Goal: Task Accomplishment & Management: Complete application form

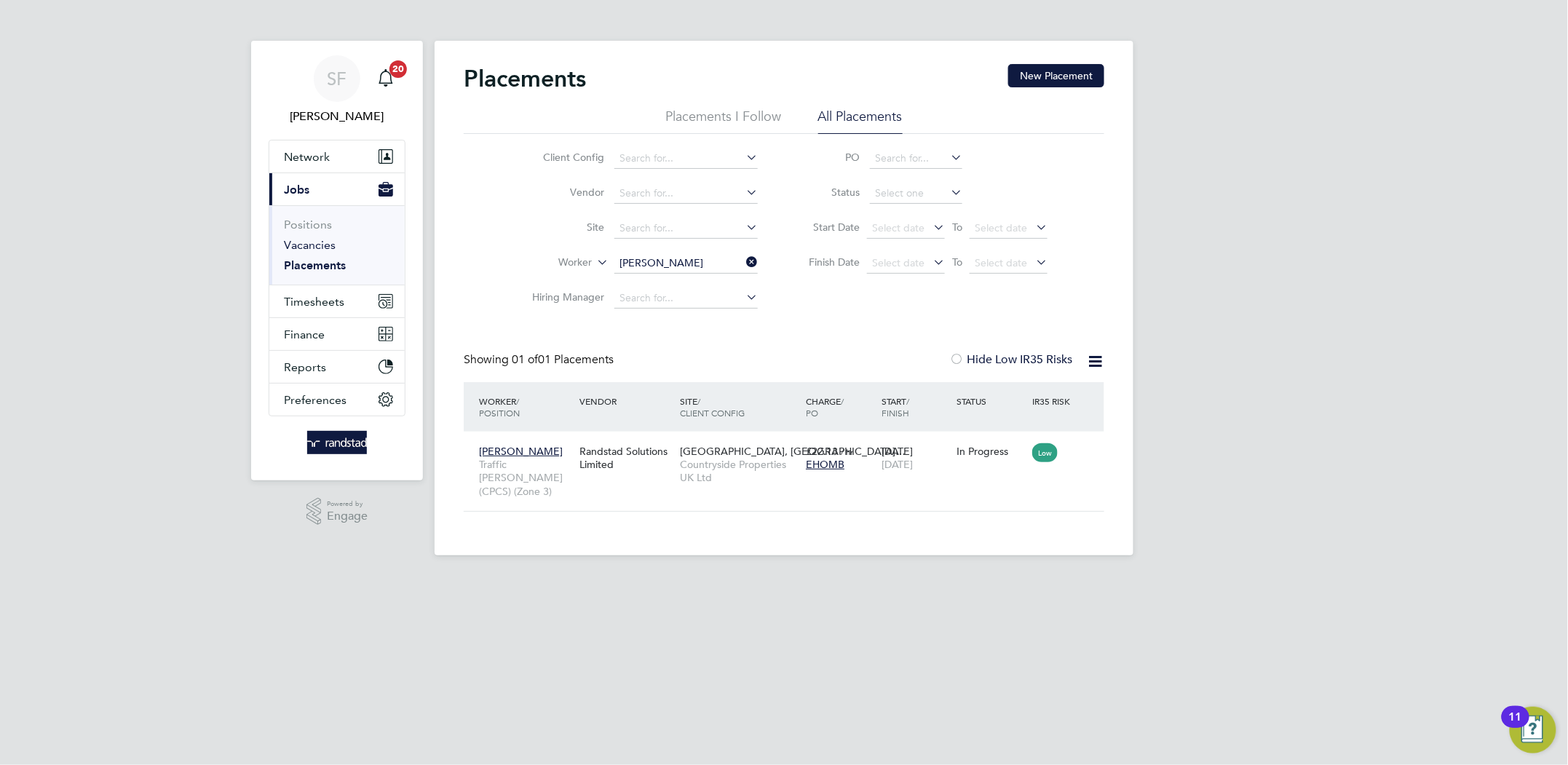
scroll to position [14, 69]
click at [318, 248] on link "Vacancies" at bounding box center [310, 245] width 52 height 14
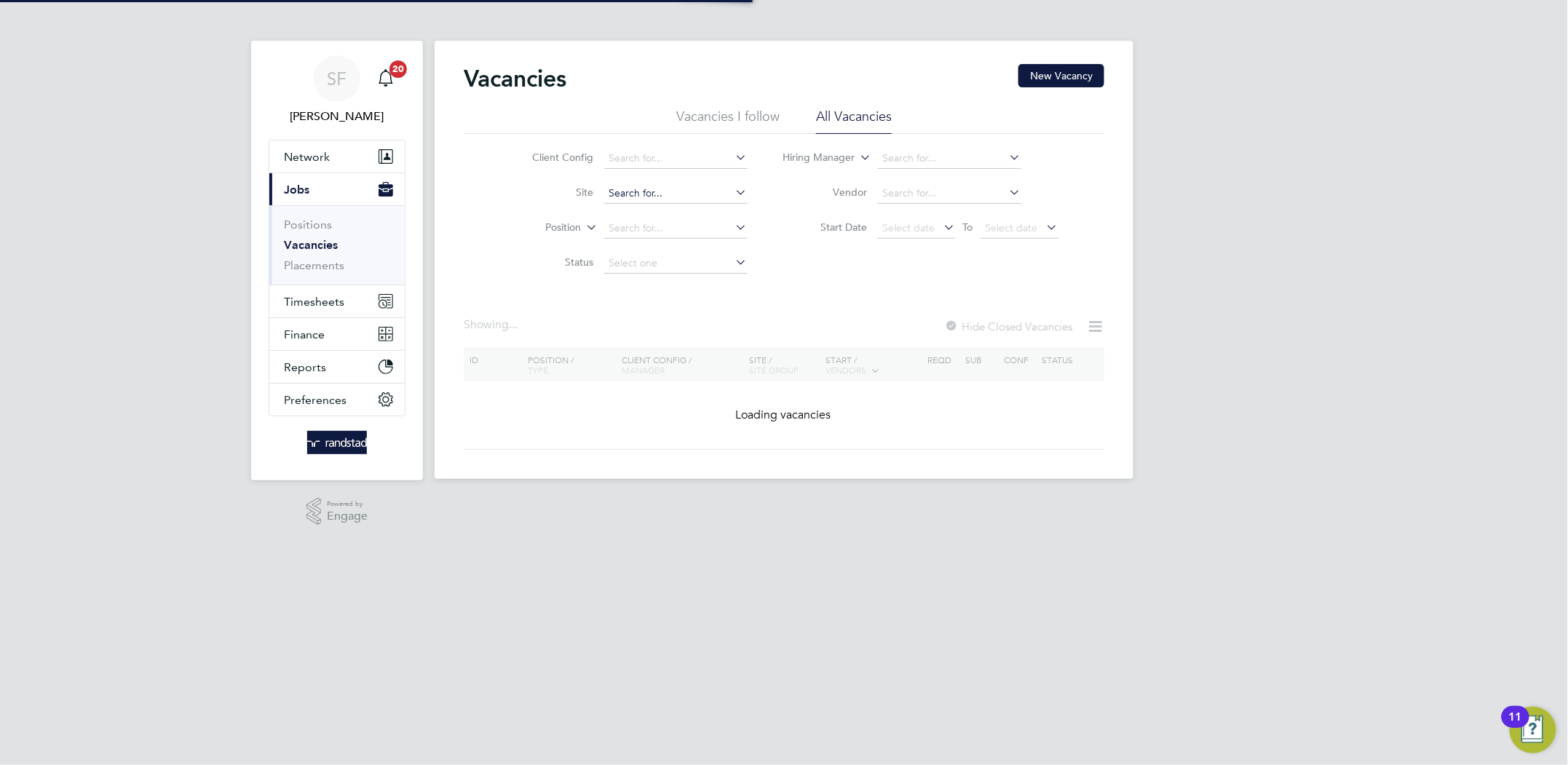
click at [636, 197] on input at bounding box center [676, 194] width 143 height 20
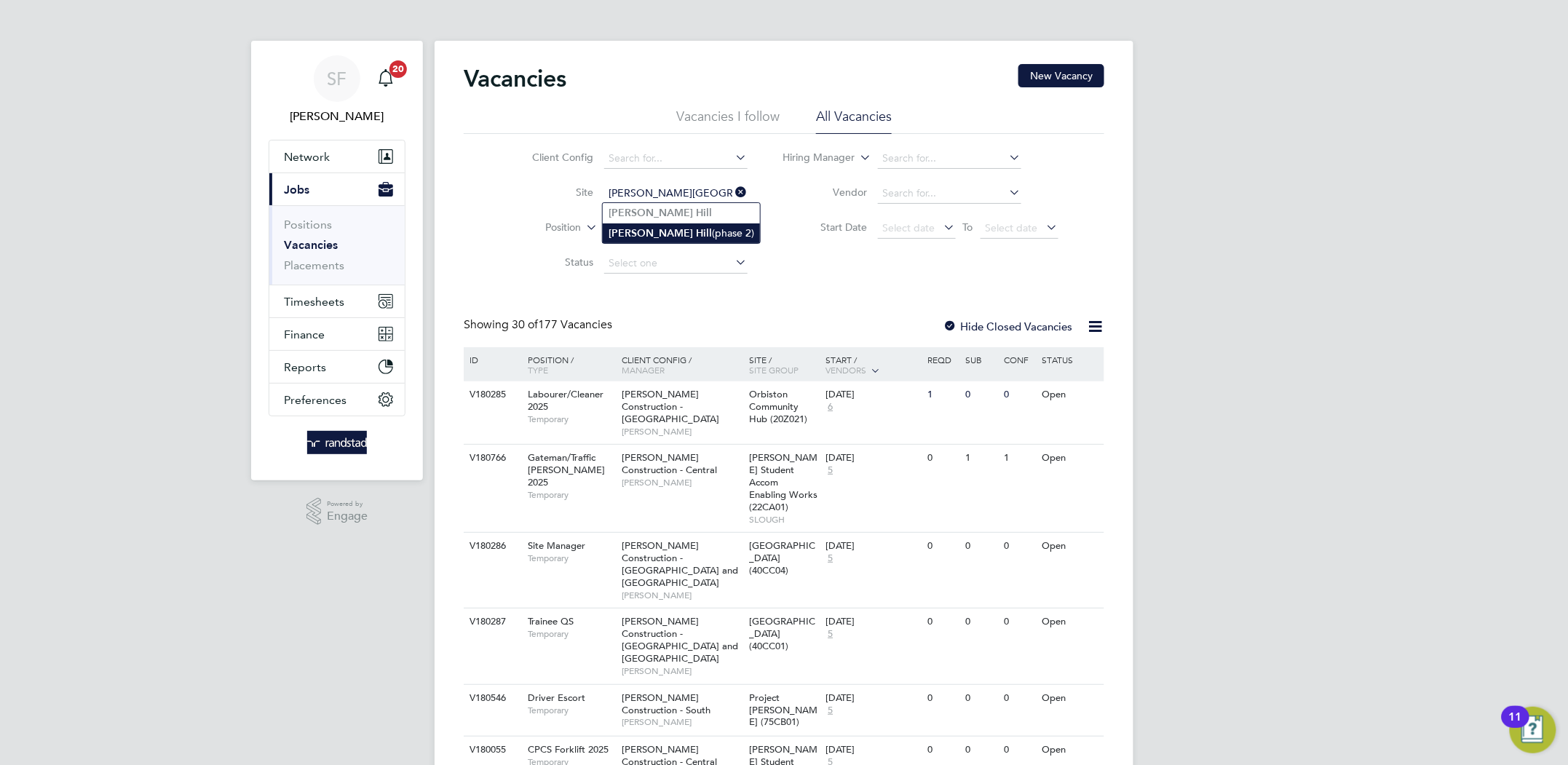
click at [633, 227] on b "Burgess" at bounding box center [651, 233] width 85 height 12
type input "[PERSON_NAME] [PERSON_NAME] (phase 2)"
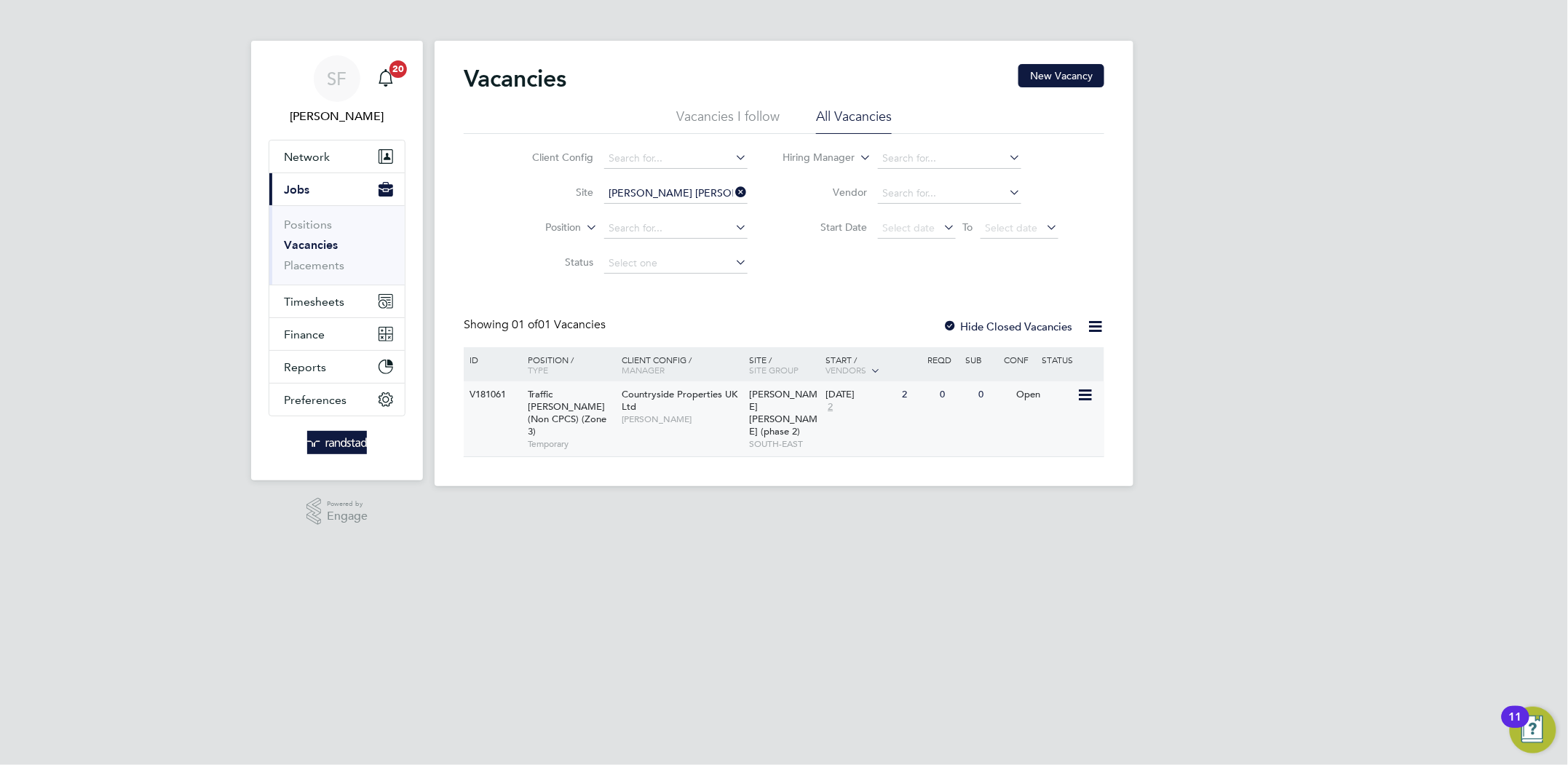
click at [905, 396] on div "2" at bounding box center [917, 395] width 38 height 27
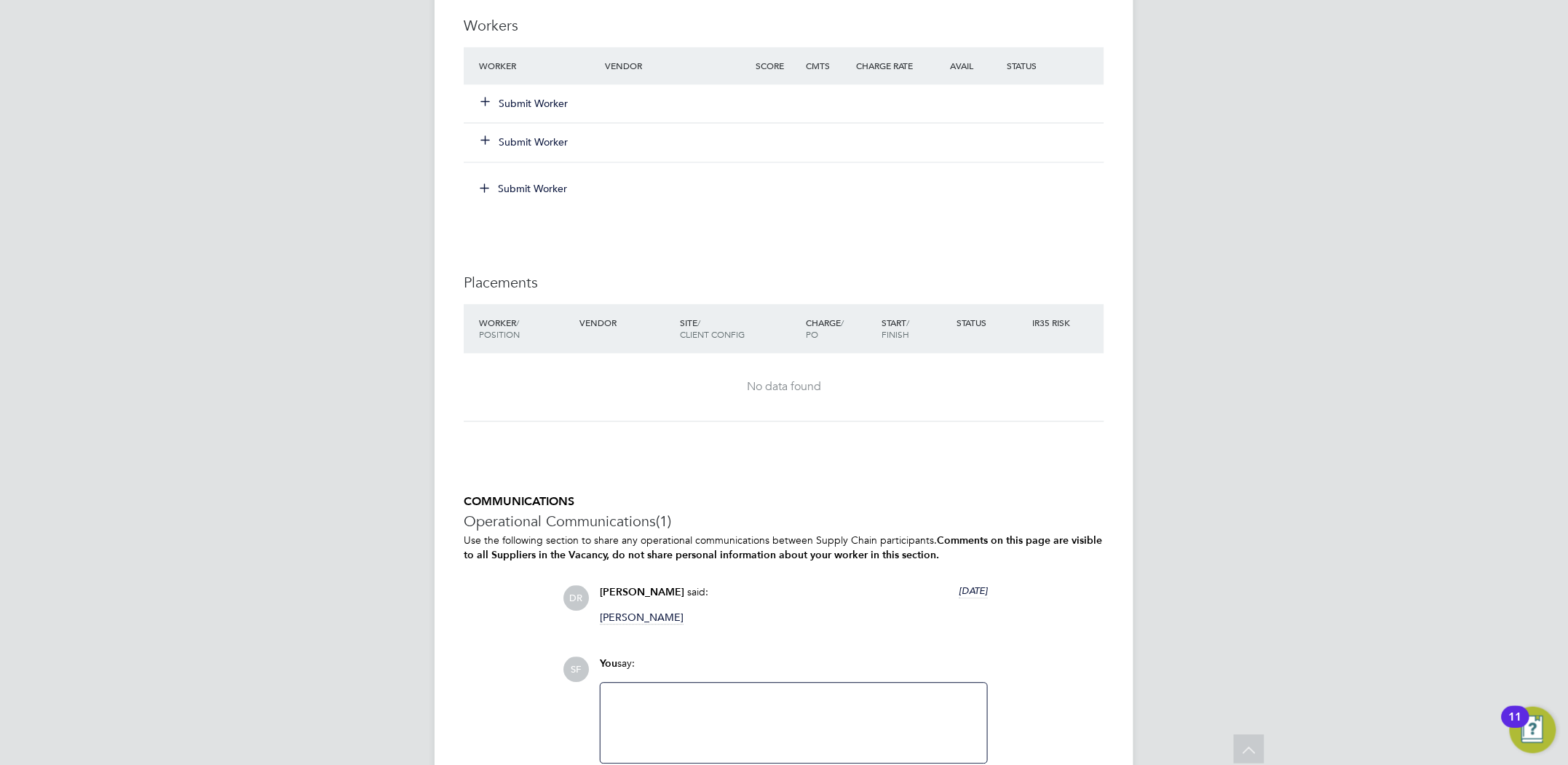
scroll to position [1163, 0]
click at [535, 103] on button "Submit Worker" at bounding box center [525, 101] width 88 height 15
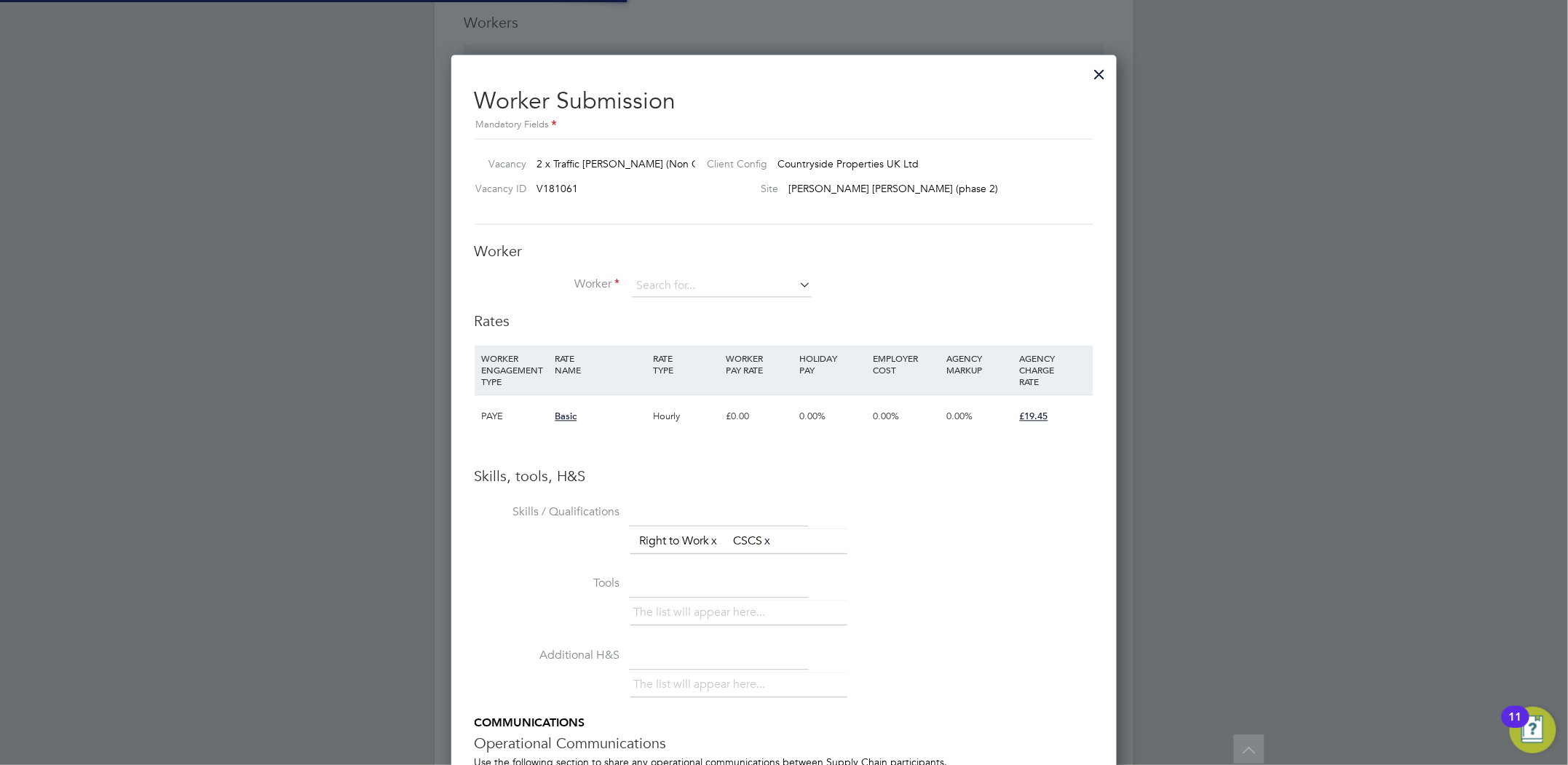
scroll to position [919, 667]
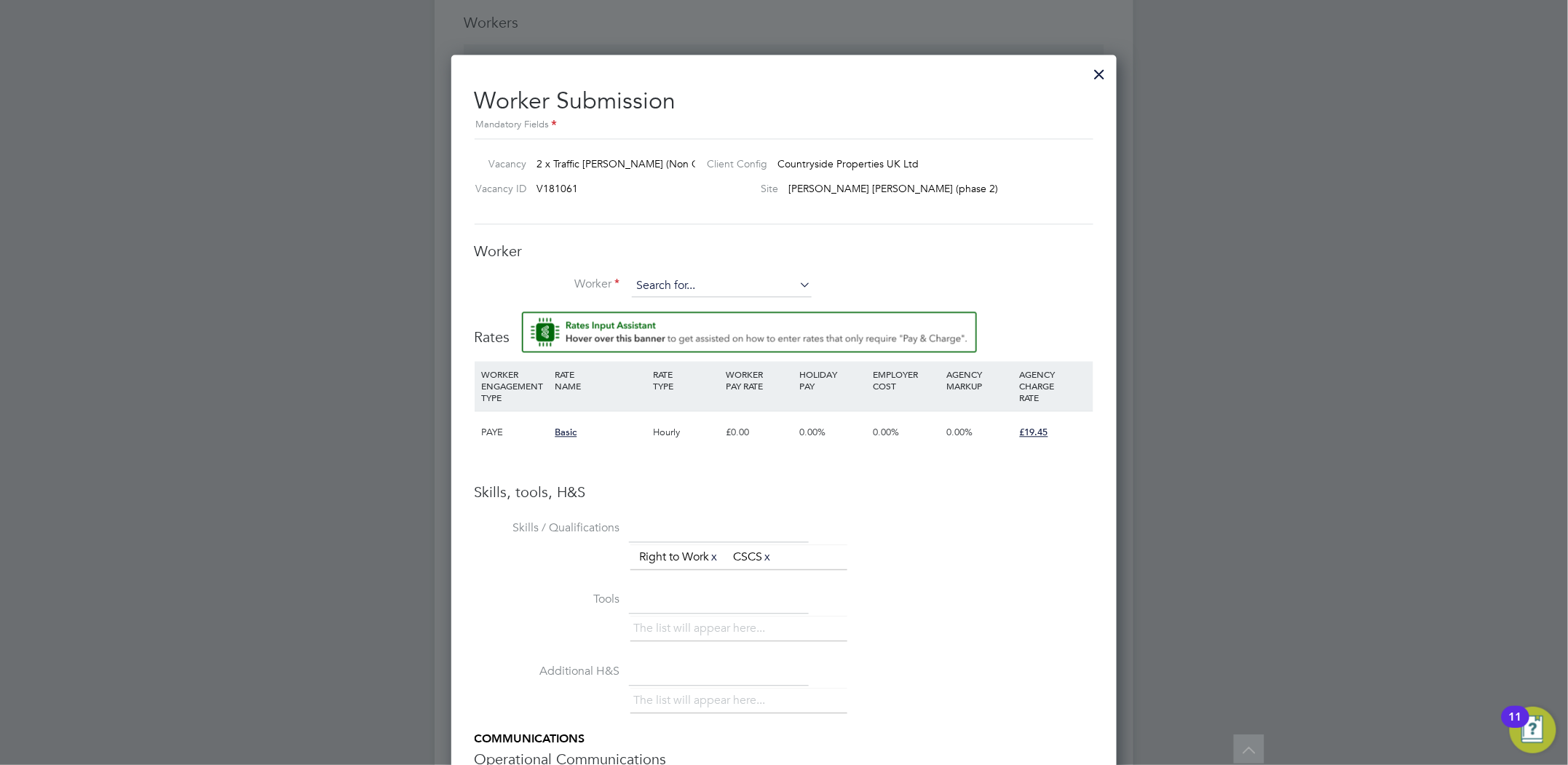
click at [652, 285] on input at bounding box center [722, 286] width 180 height 21
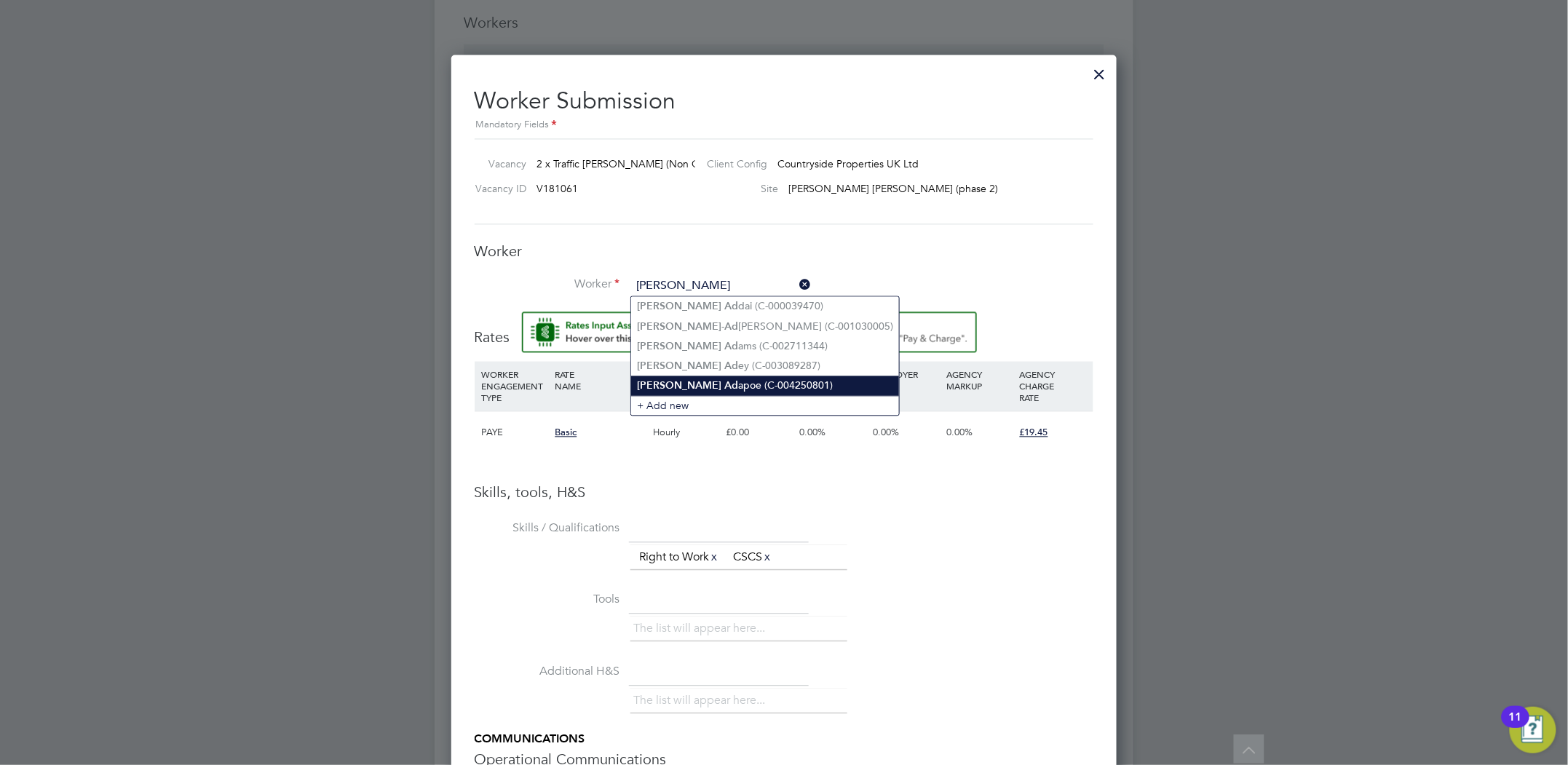
click at [643, 388] on b "[PERSON_NAME]" at bounding box center [679, 385] width 85 height 12
type input "[PERSON_NAME] (C-004250801)"
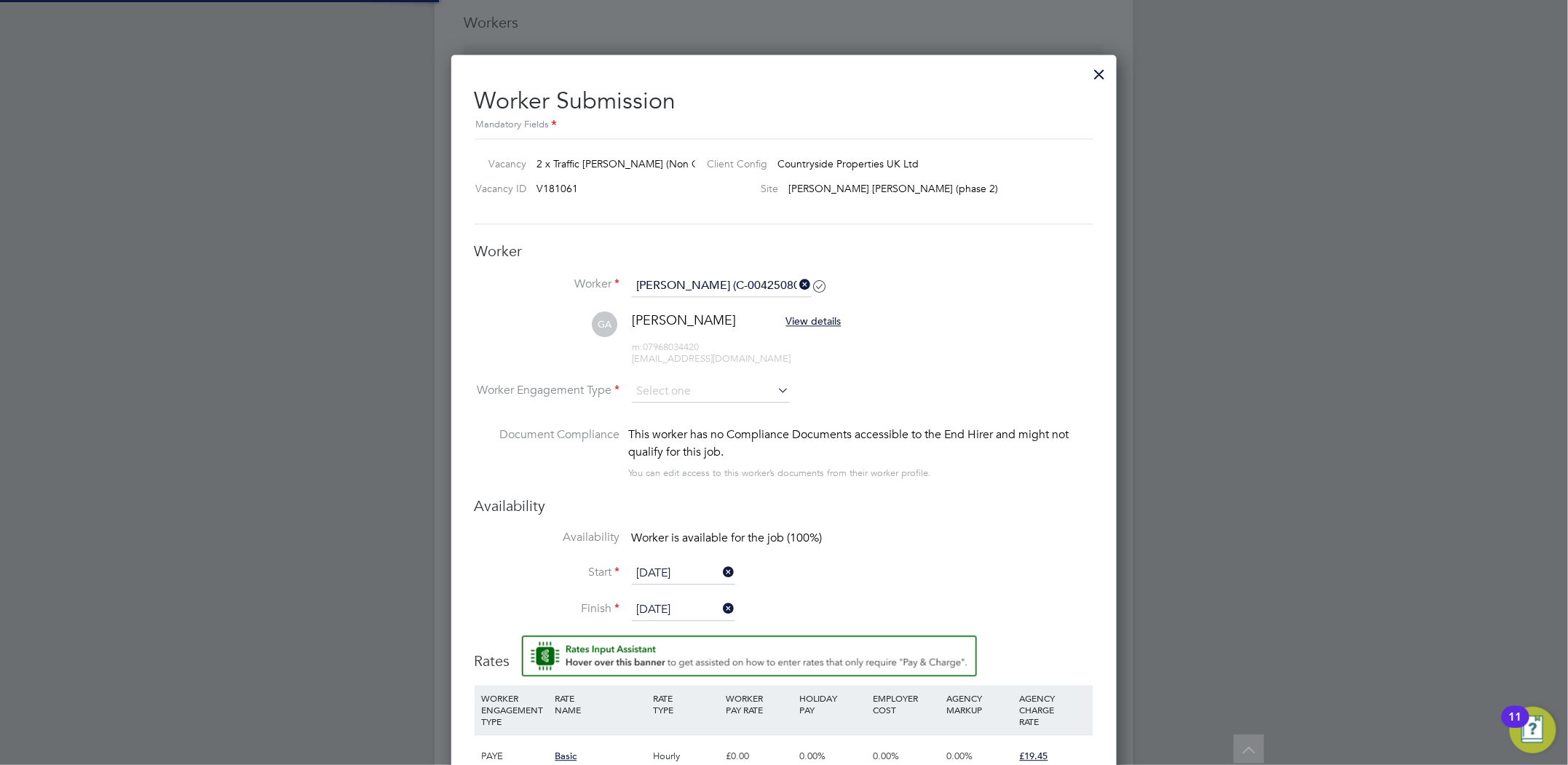
scroll to position [1259, 667]
click at [663, 388] on input at bounding box center [711, 392] width 158 height 21
click at [665, 408] on li "Contract" at bounding box center [710, 412] width 159 height 19
type input "Contract"
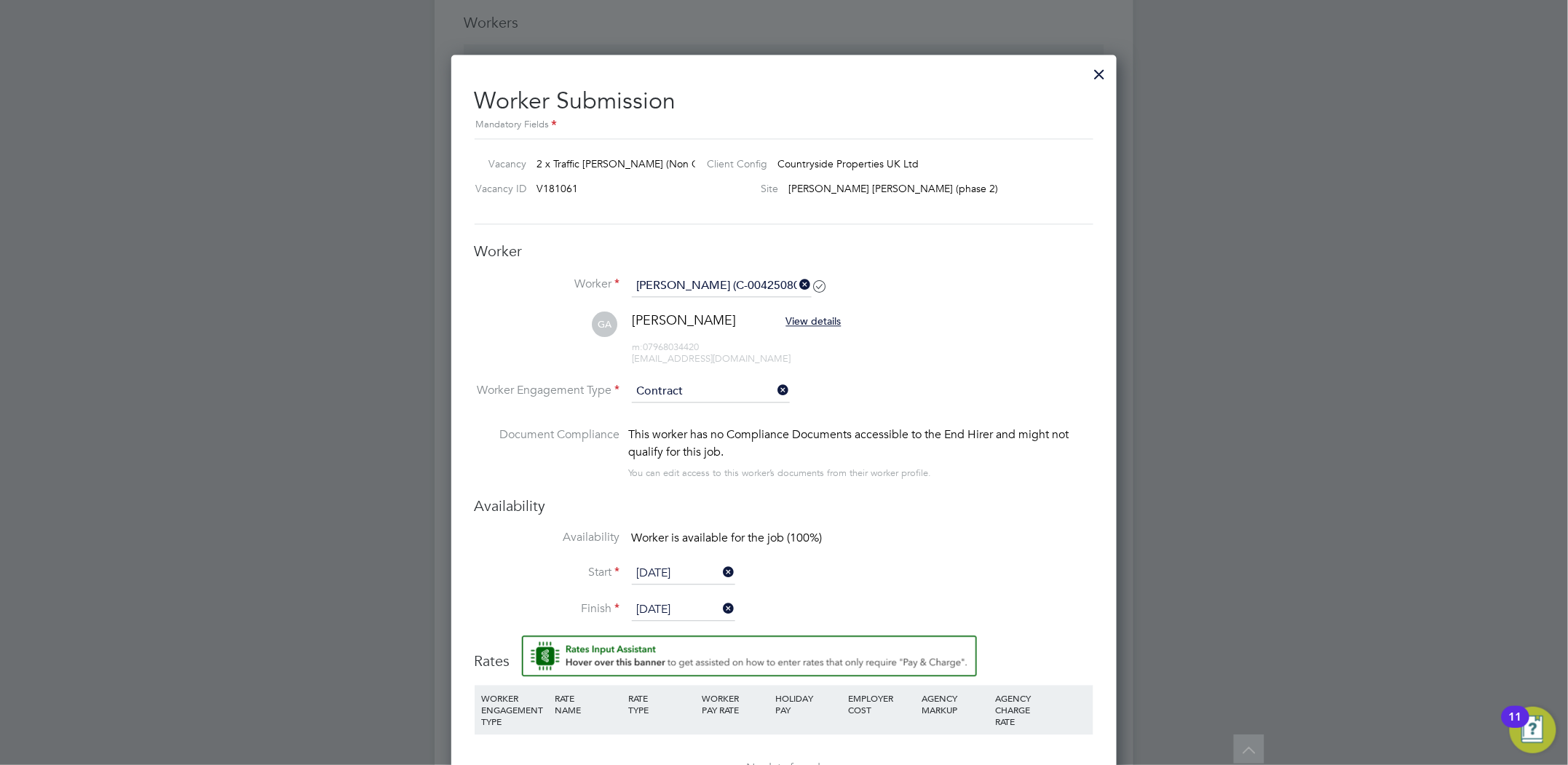
click at [859, 531] on li "Availability Worker is available for the job (100%)" at bounding box center [784, 546] width 619 height 33
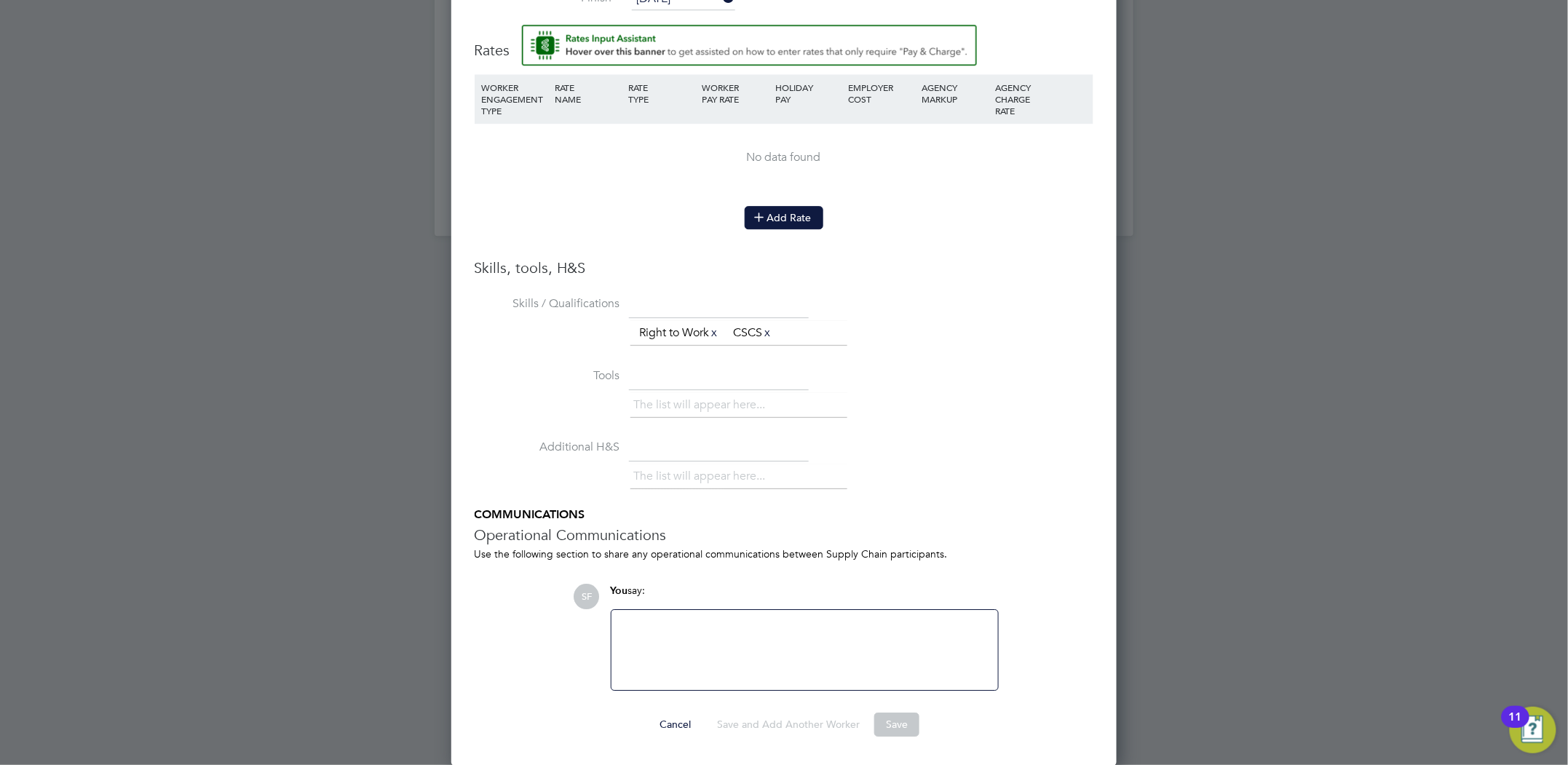
click at [798, 221] on button "Add Rate" at bounding box center [784, 217] width 78 height 23
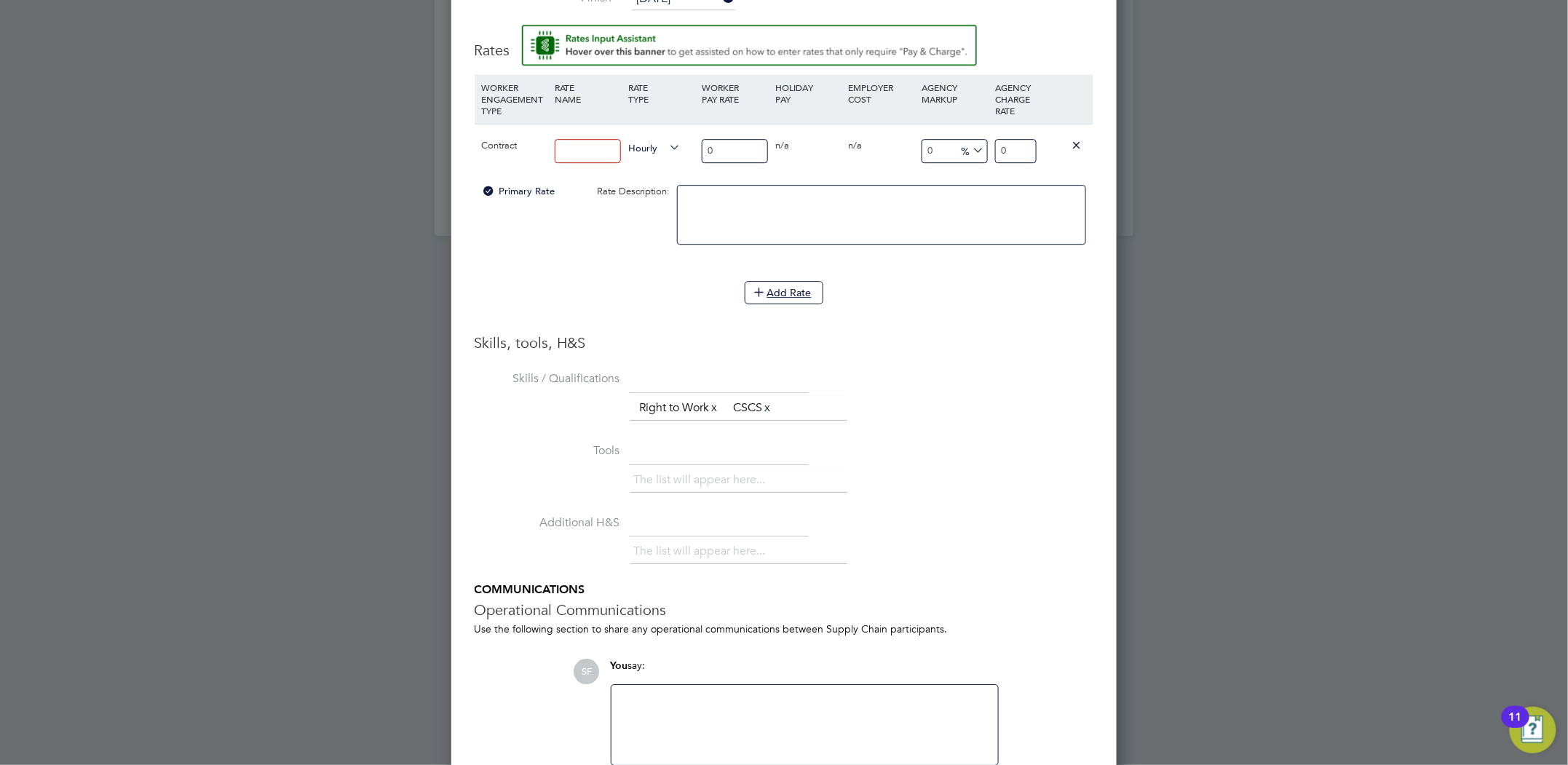
click at [603, 151] on input at bounding box center [588, 151] width 66 height 24
type input "Basic"
click at [722, 149] on input "0" at bounding box center [735, 151] width 66 height 24
type input "1"
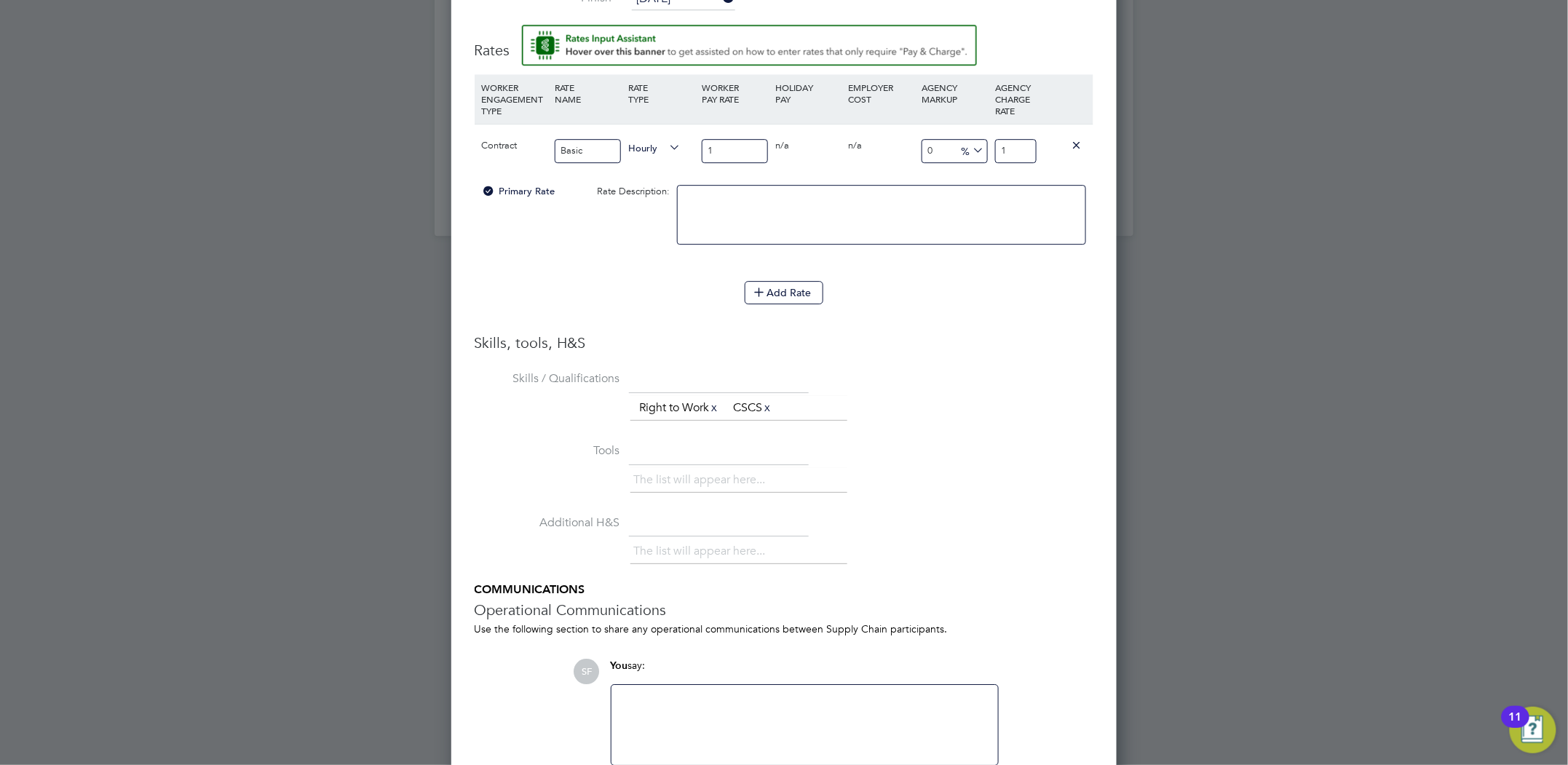
type input "16"
type input "16.5"
type input "16.50"
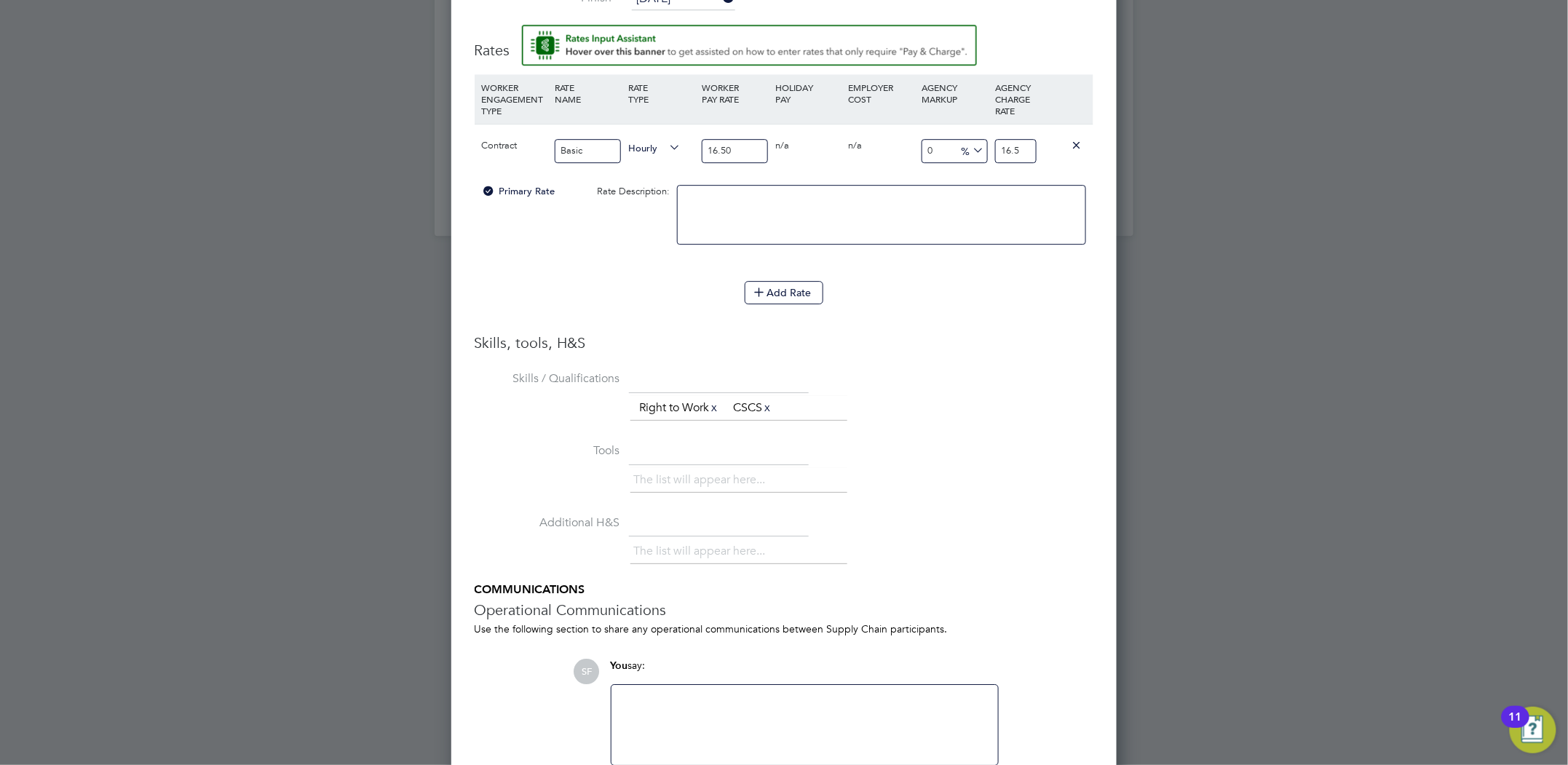
type input "-93.93939393939394"
type input "1"
type input "15.151515151515152"
type input "19"
type input "17.575757575757574"
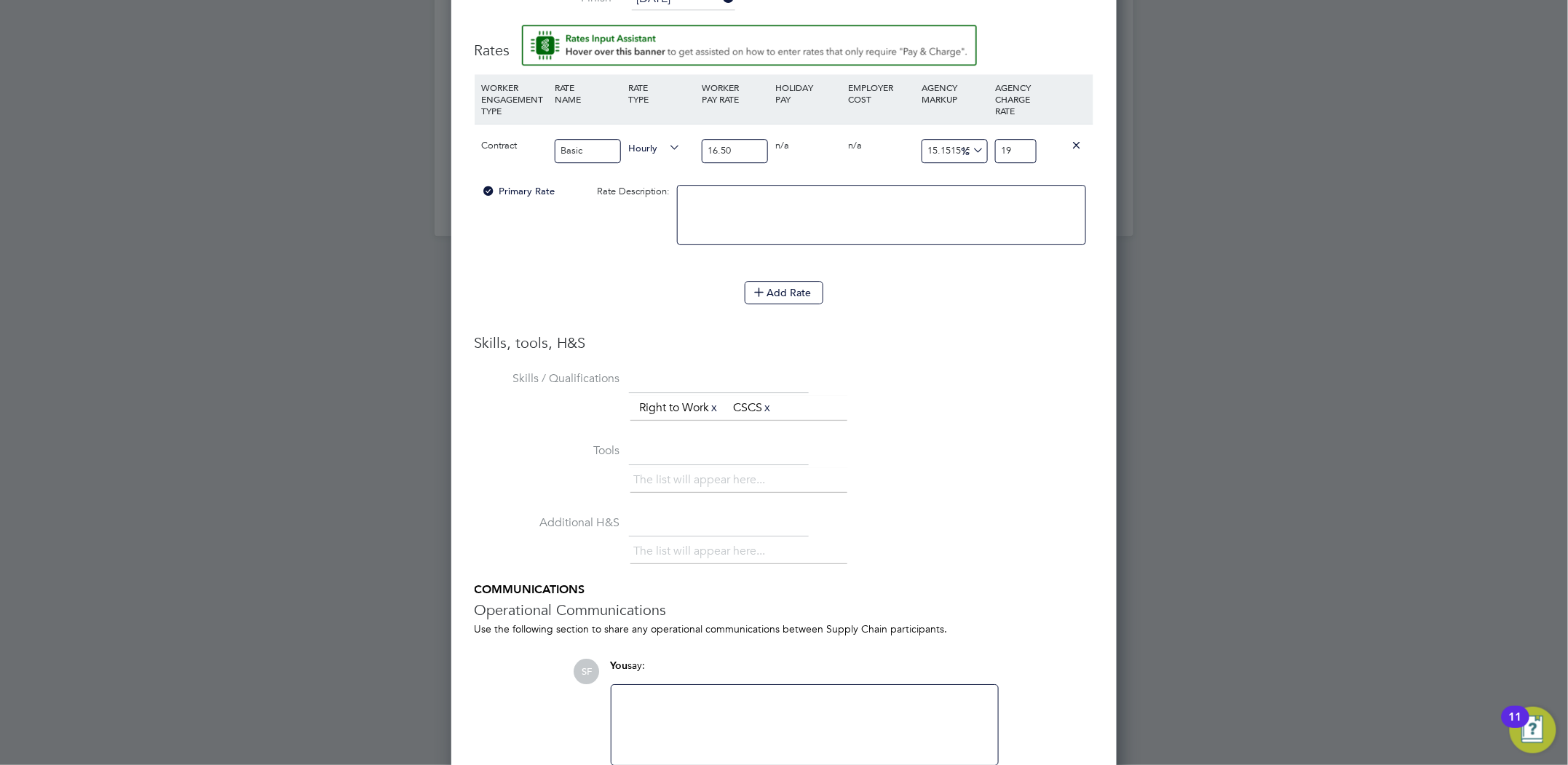
type input "19.4"
type input "17.87878787878788"
type input "19.45"
click at [930, 484] on div "The list will appear here..." at bounding box center [861, 481] width 463 height 29
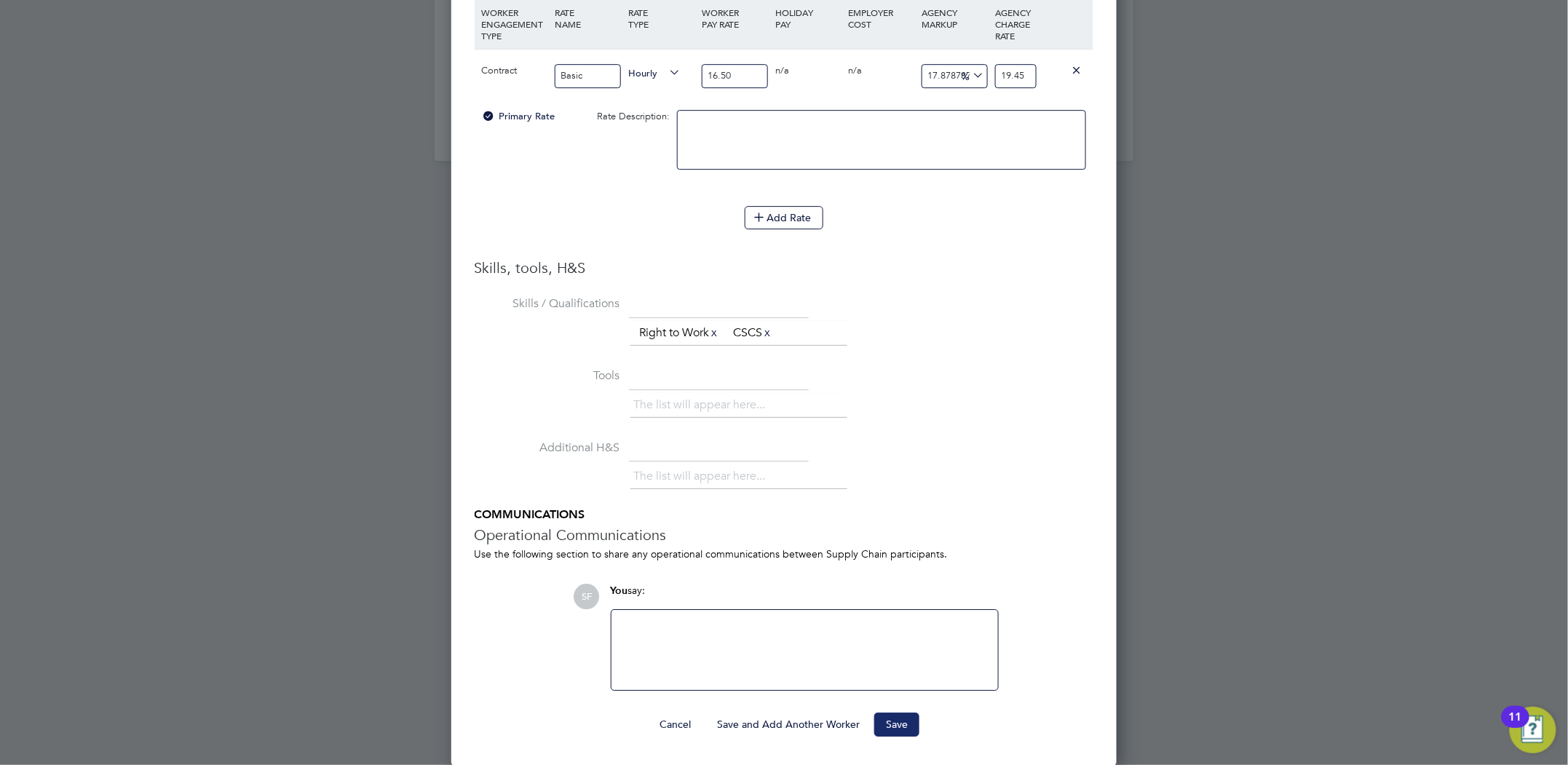
click at [903, 719] on button "Save" at bounding box center [897, 724] width 45 height 23
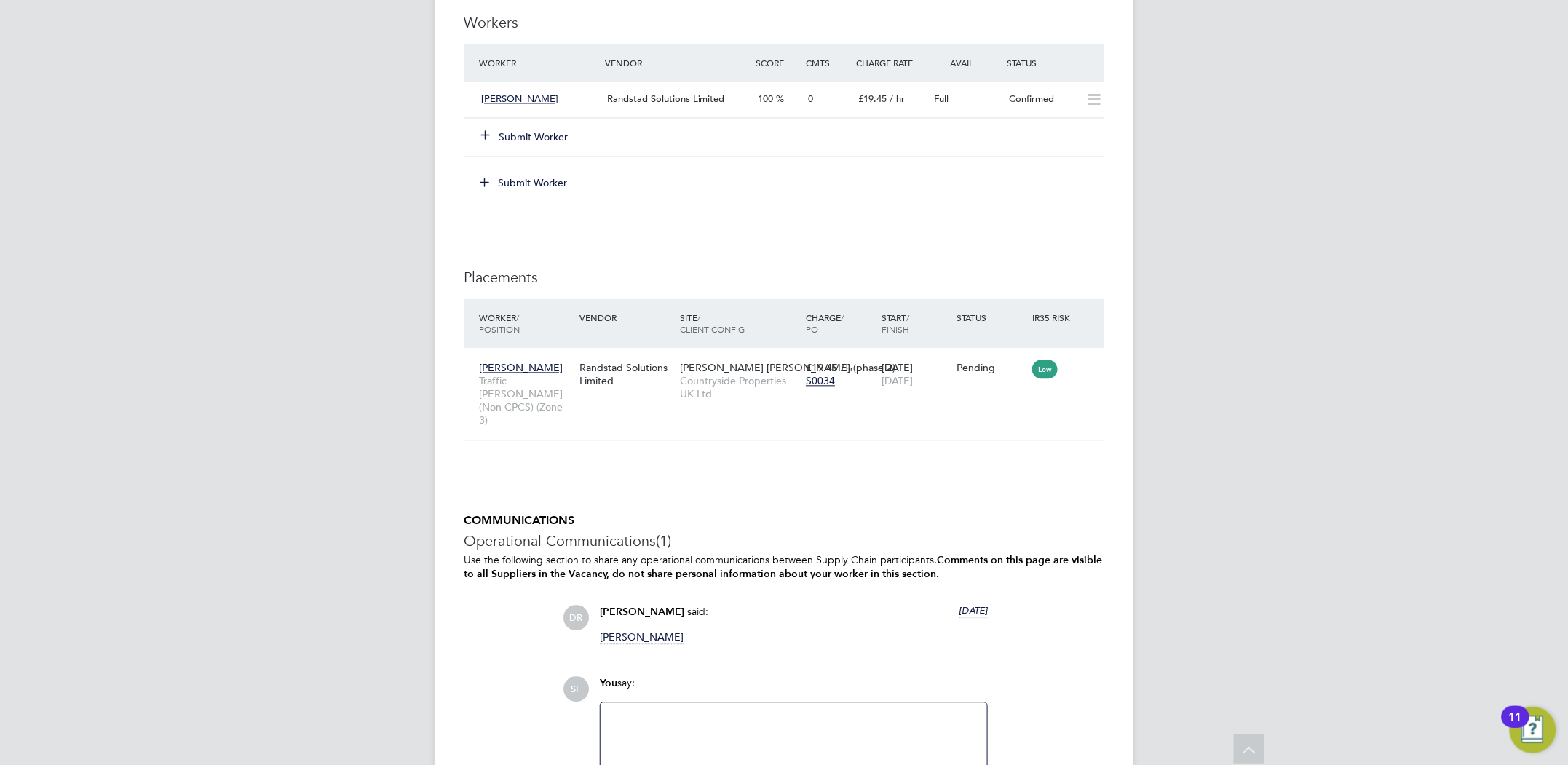
click at [557, 139] on button "Submit Worker" at bounding box center [525, 138] width 88 height 15
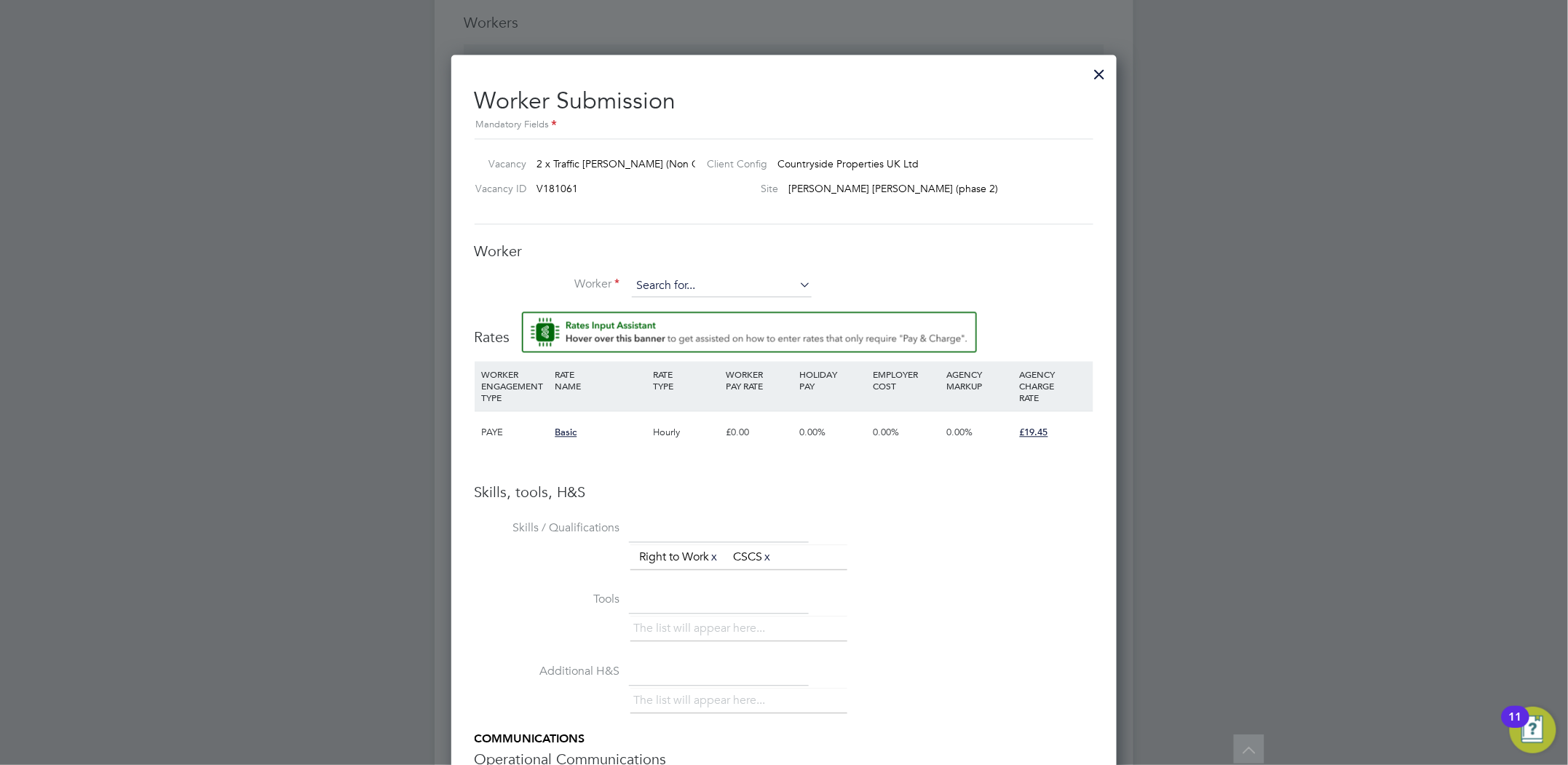
click at [651, 275] on input at bounding box center [722, 286] width 180 height 21
click at [652, 303] on b "Mnega" at bounding box center [654, 306] width 34 height 12
type input "Mnega Kasita (C-000538016)"
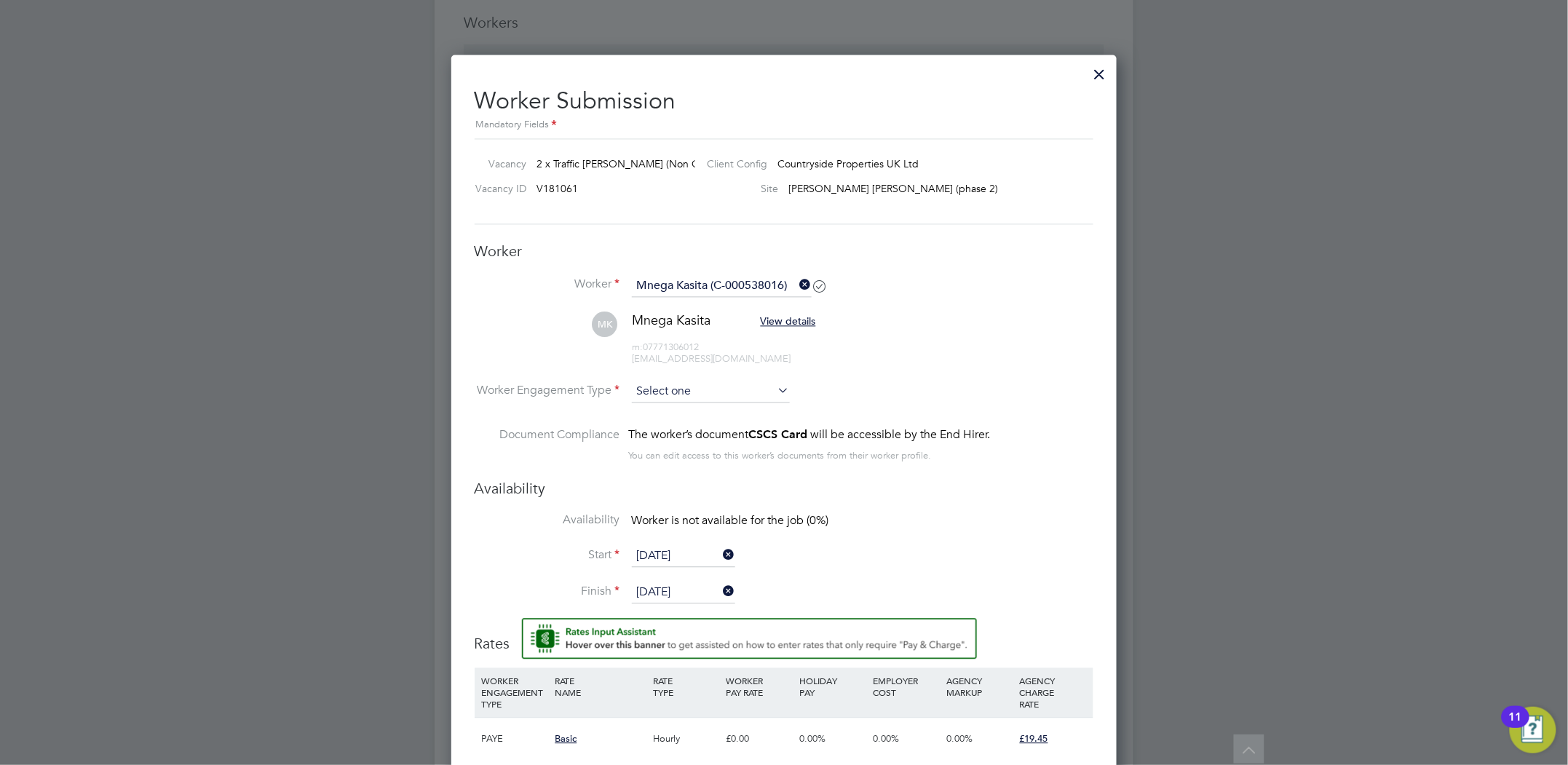
click at [659, 393] on input at bounding box center [711, 392] width 158 height 21
click at [664, 412] on li "Contract" at bounding box center [710, 412] width 159 height 19
type input "Contract"
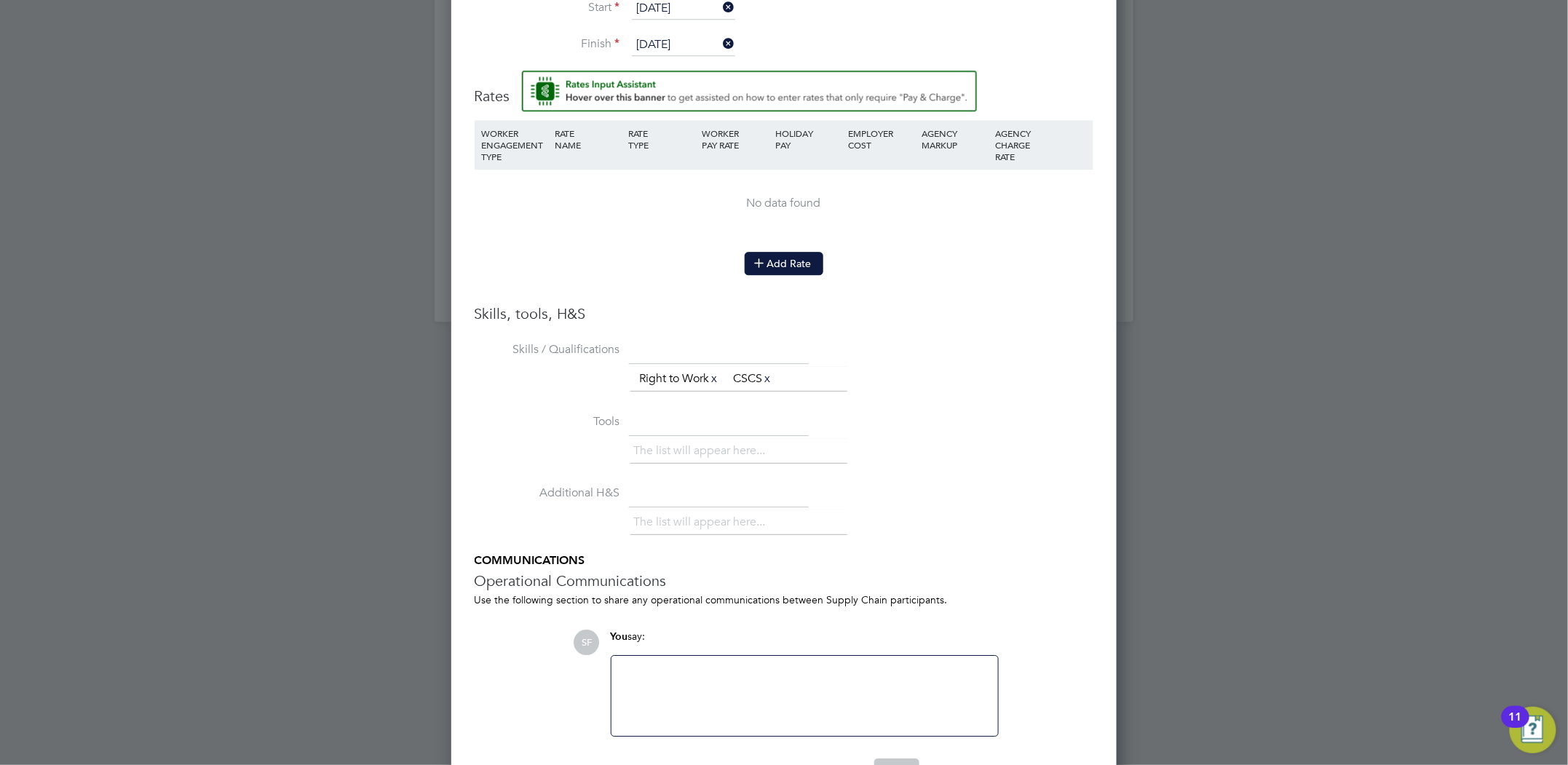
click at [765, 264] on icon at bounding box center [760, 262] width 11 height 11
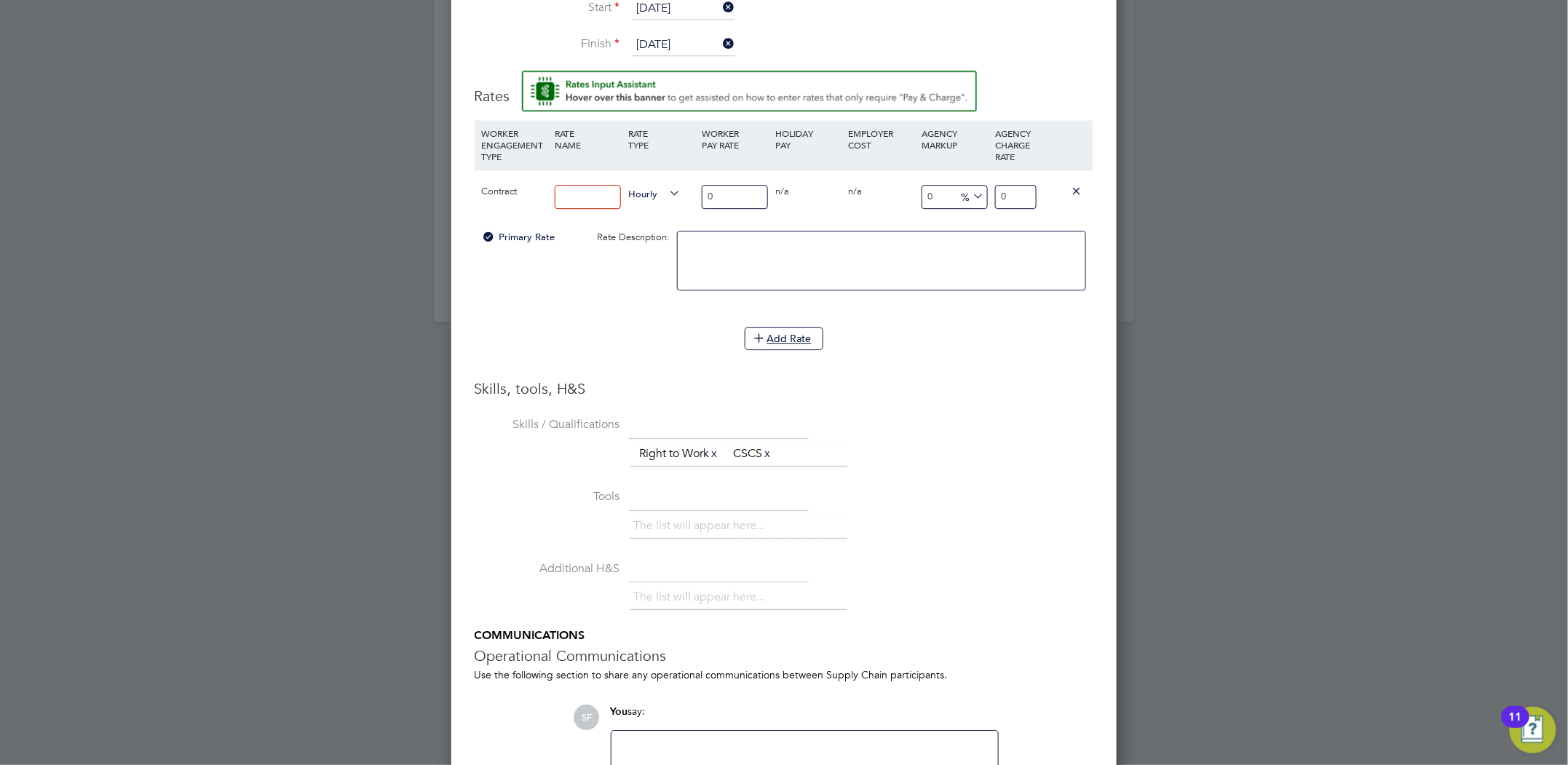
click at [561, 194] on input at bounding box center [588, 197] width 66 height 24
type input "Basic"
click at [722, 199] on input "0" at bounding box center [735, 197] width 66 height 24
type input "1"
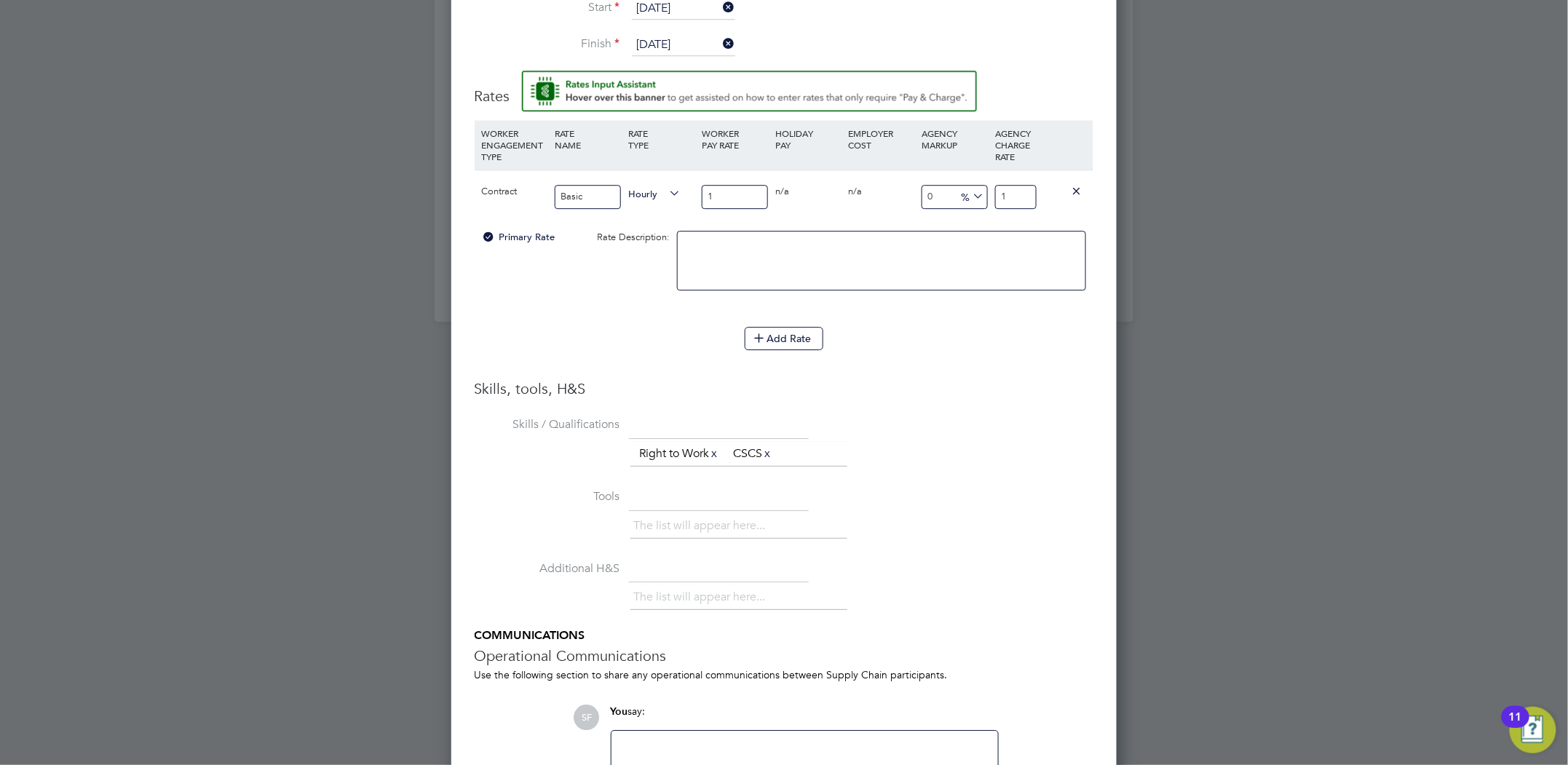
type input "16"
type input "16.5"
type input "16.50"
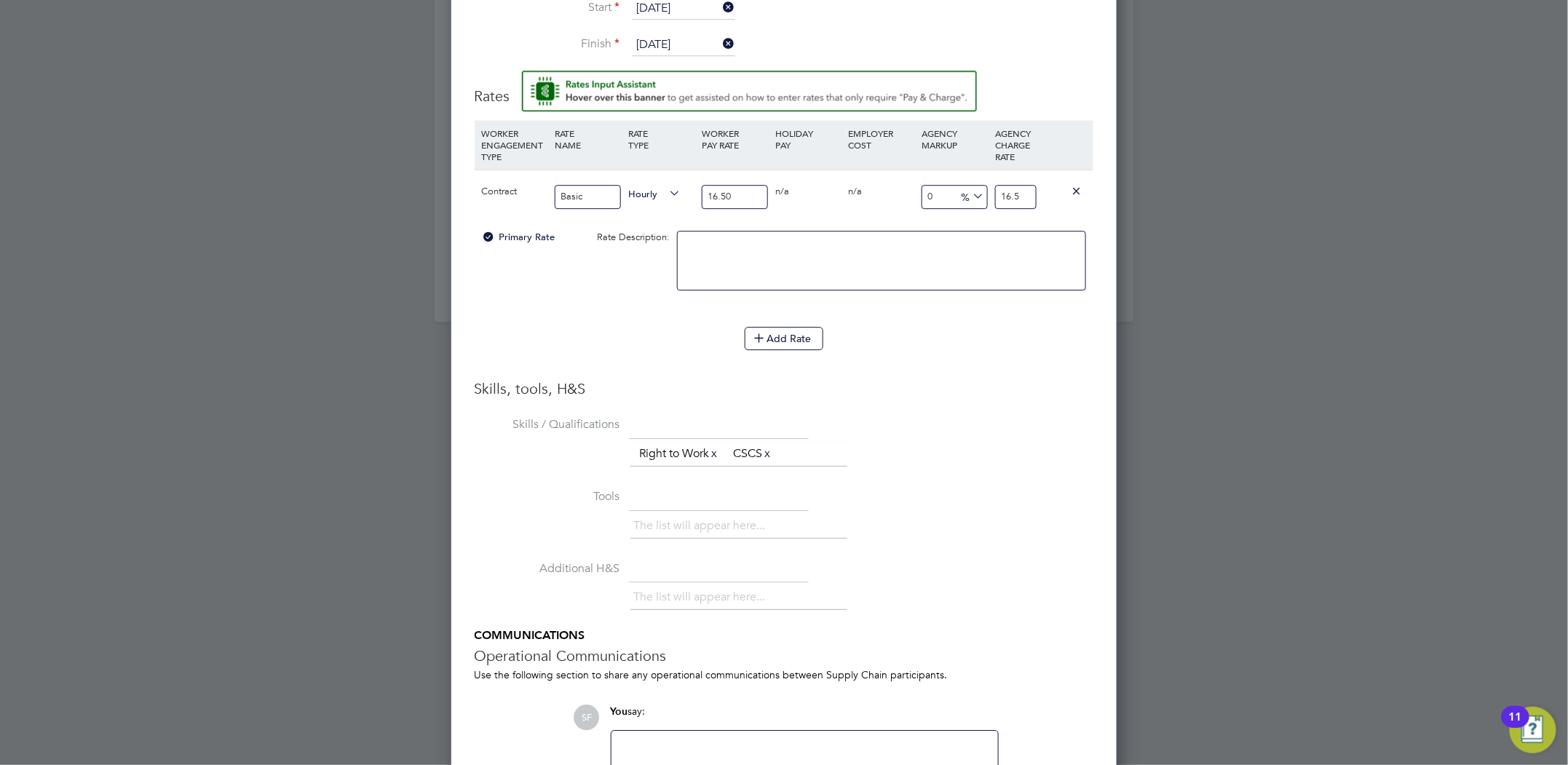
type input "1"
type input "15.151515151515152"
type input "19"
type input "17.575757575757574"
type input "19.4"
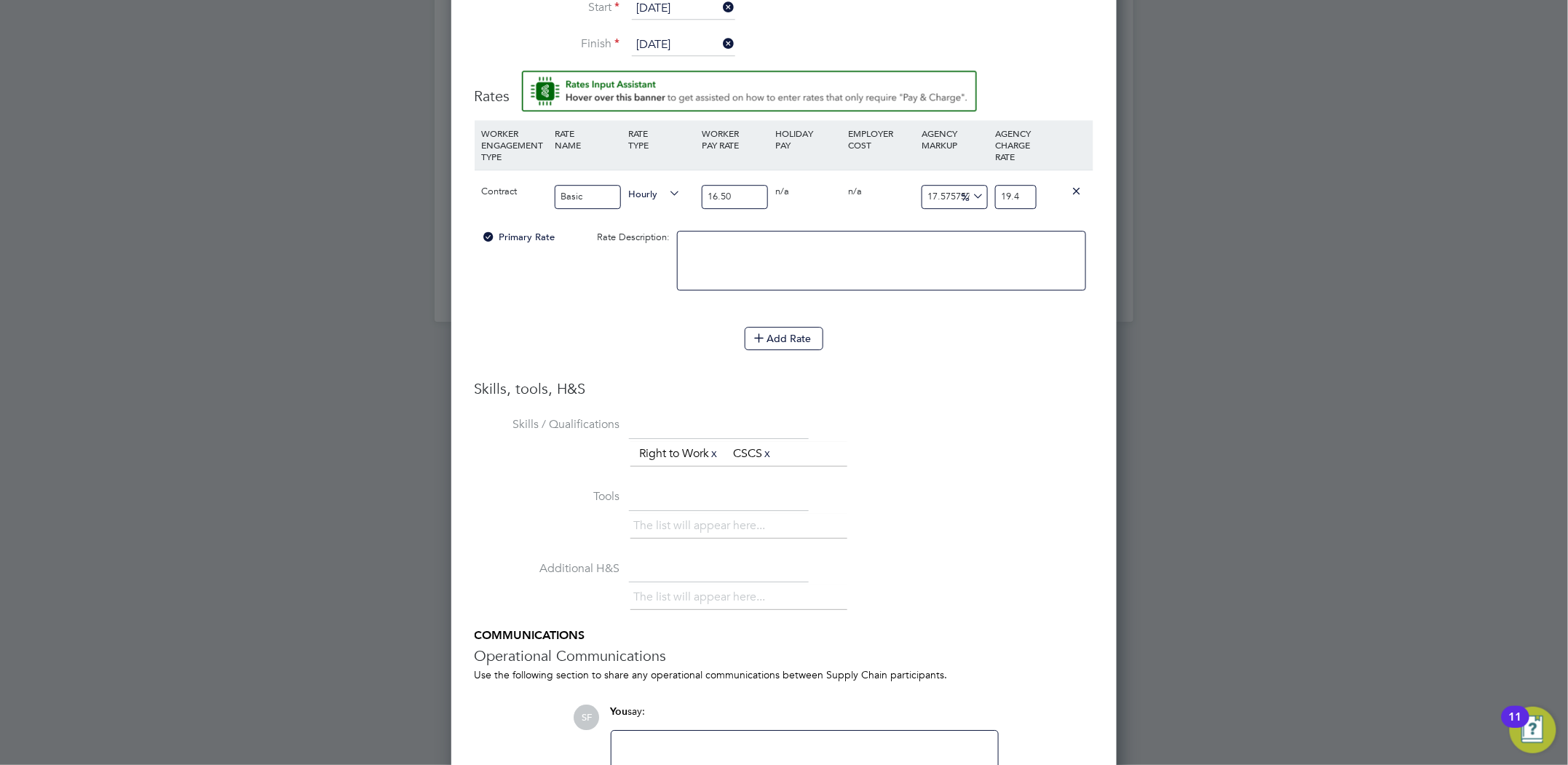
type input "17.87878787878788"
type input "19.45"
click at [996, 402] on div "Skills, tools, H&S Skills / Qualifications The list will appear here... Right t…" at bounding box center [784, 595] width 619 height 433
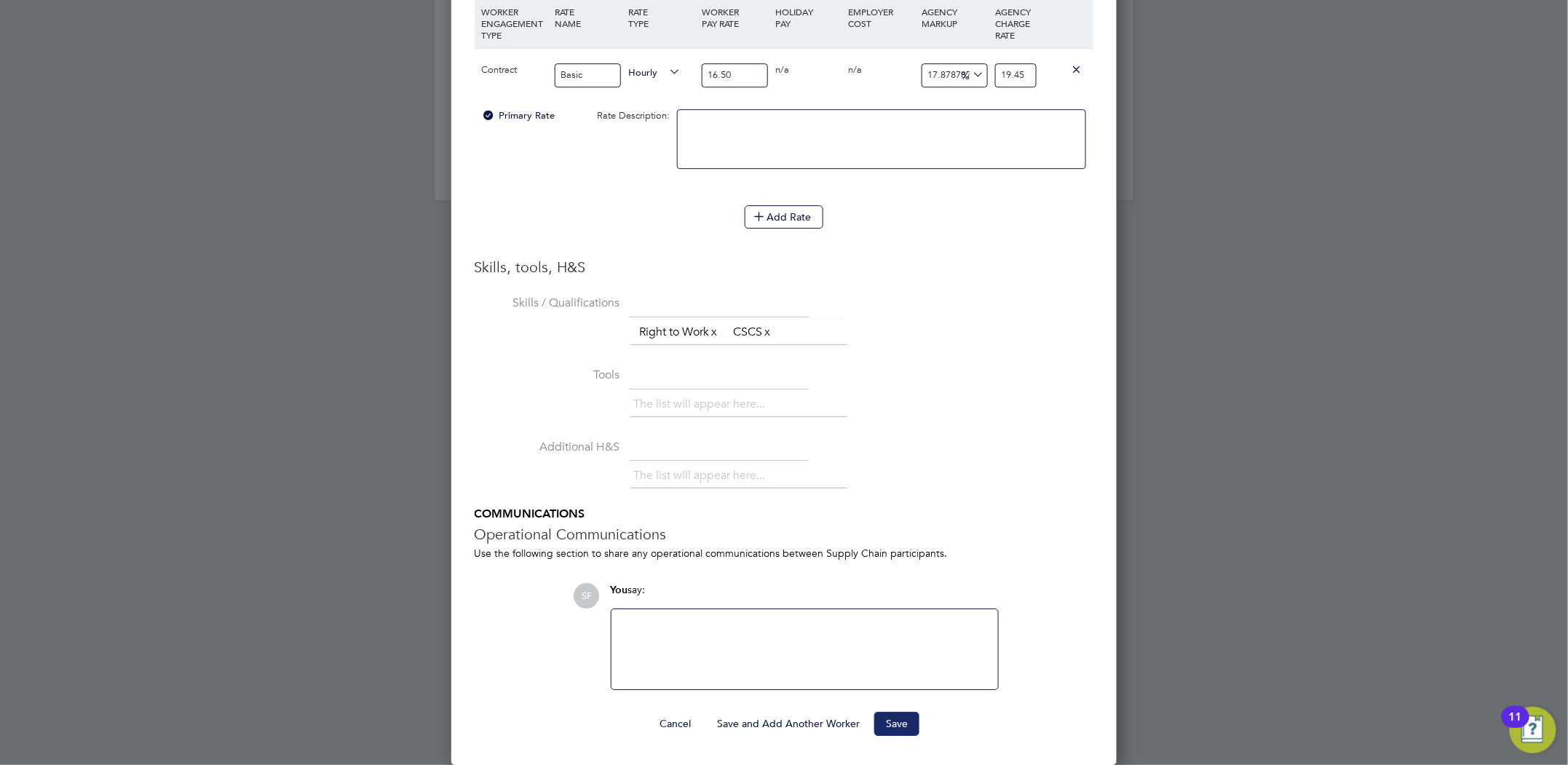
click at [899, 730] on button "Save" at bounding box center [897, 723] width 45 height 23
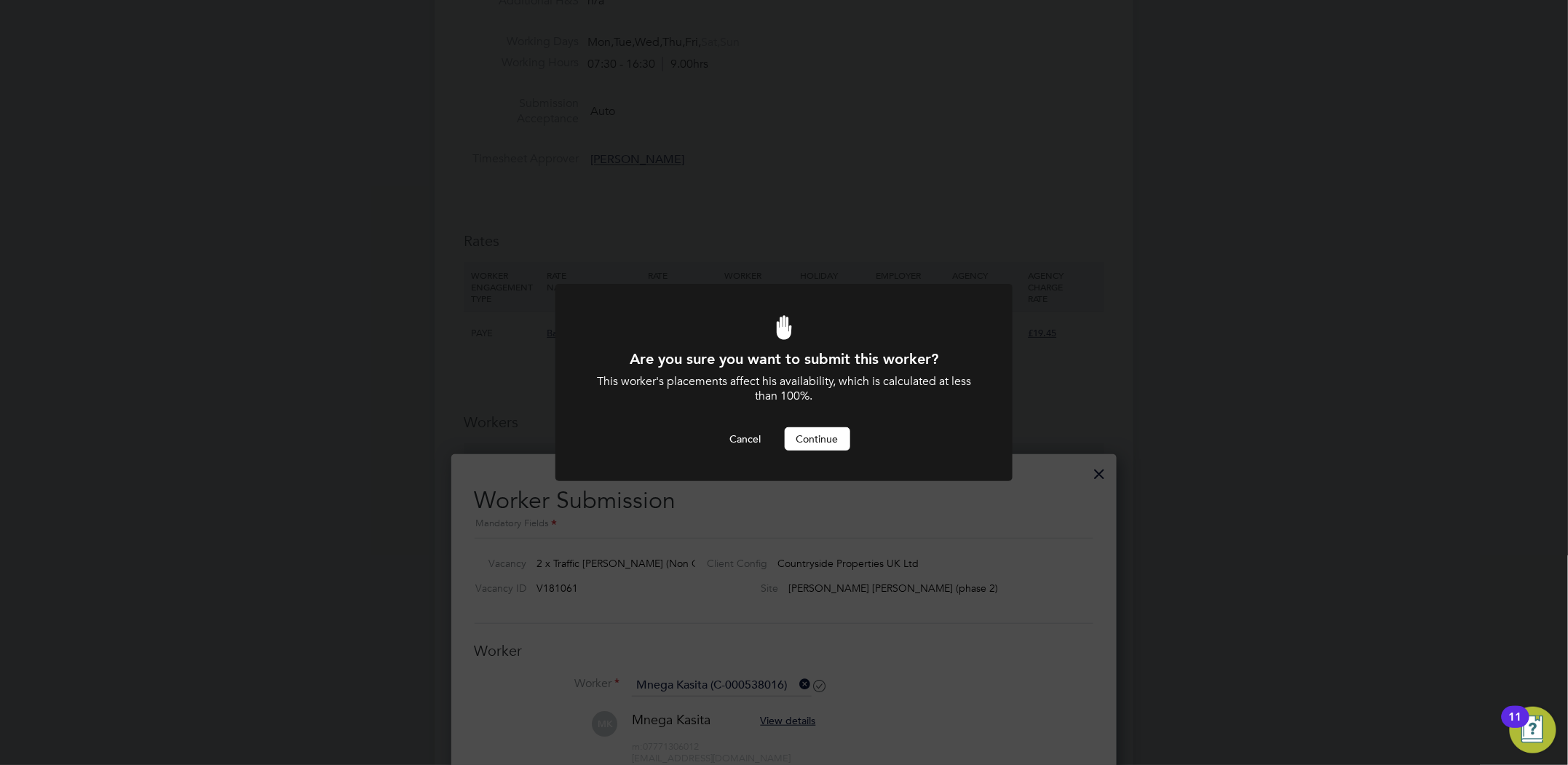
click at [830, 447] on button "Continue" at bounding box center [818, 438] width 65 height 23
